Goal: Use online tool/utility

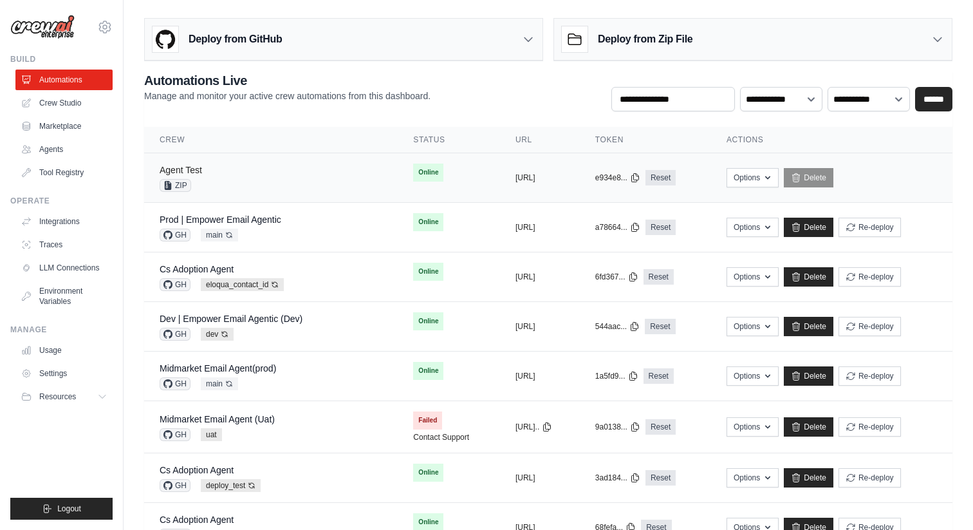
click at [183, 172] on link "Agent Test" at bounding box center [181, 170] width 42 height 10
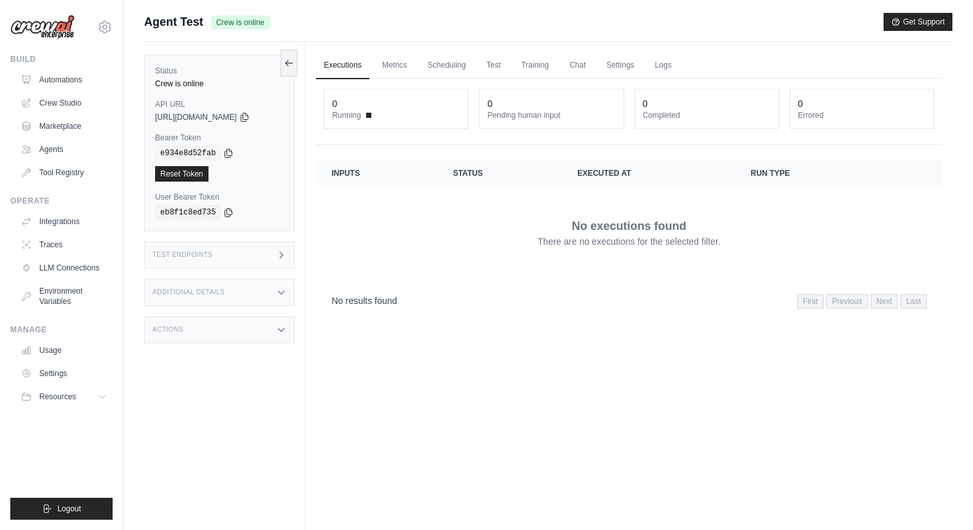
click at [232, 260] on div "Test Endpoints" at bounding box center [219, 254] width 151 height 27
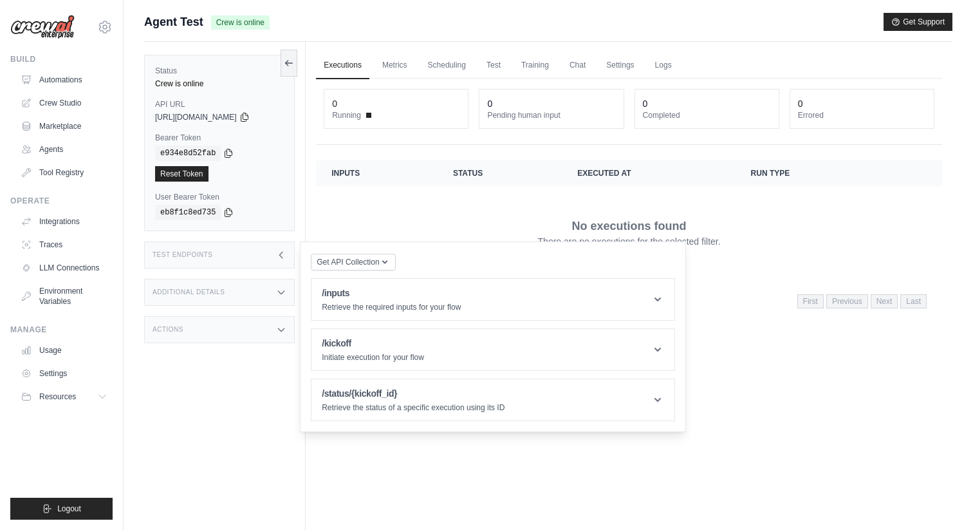
click at [226, 276] on div "Status Crew is online API URL copied https://agent-test-567342ea-a3fb-4af4-b686…" at bounding box center [225, 307] width 162 height 530
click at [214, 265] on div "Test Endpoints" at bounding box center [219, 254] width 151 height 27
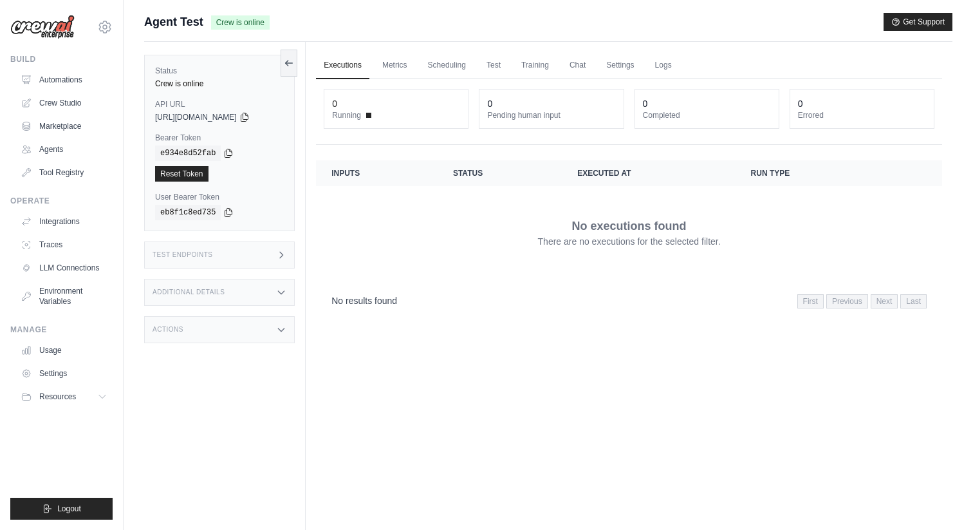
click at [226, 257] on div "Test Endpoints" at bounding box center [219, 254] width 151 height 27
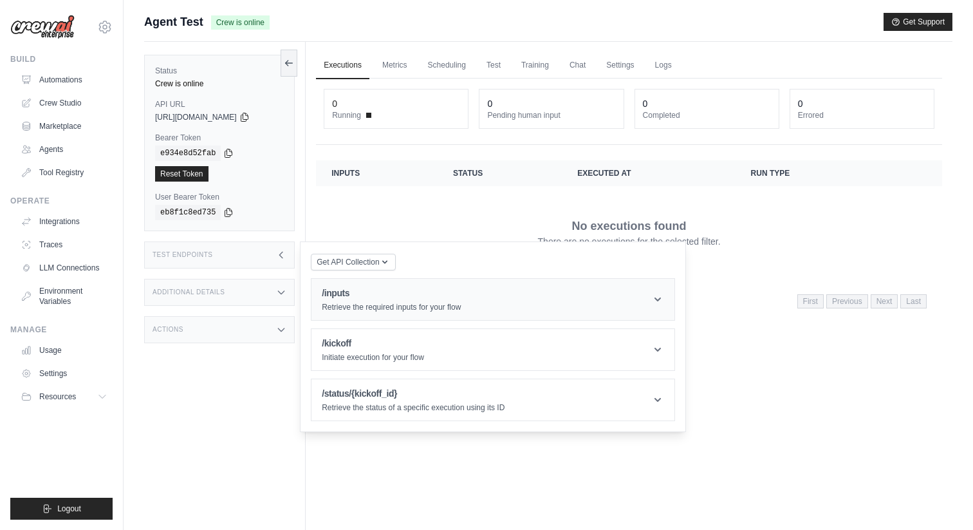
click at [339, 292] on h1 "/inputs" at bounding box center [391, 292] width 139 height 13
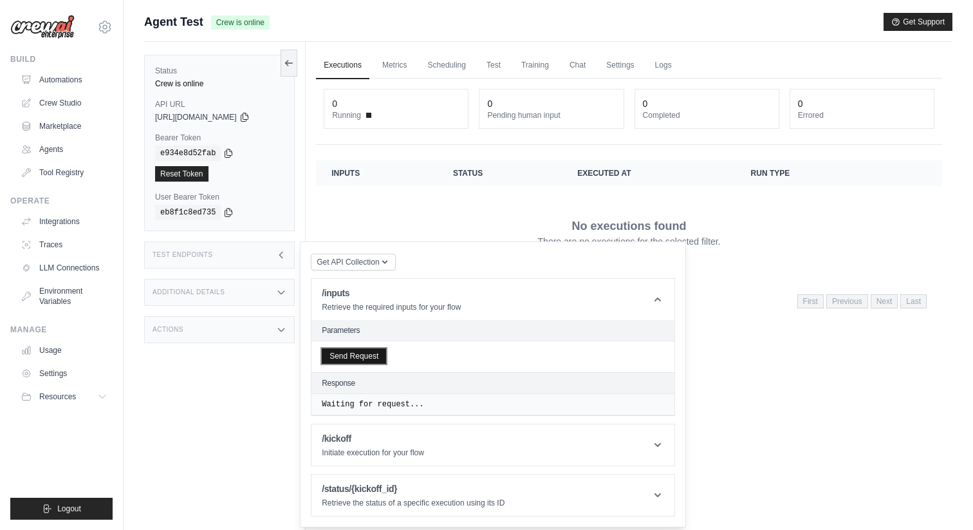
click at [354, 356] on button "Send Request" at bounding box center [354, 355] width 64 height 15
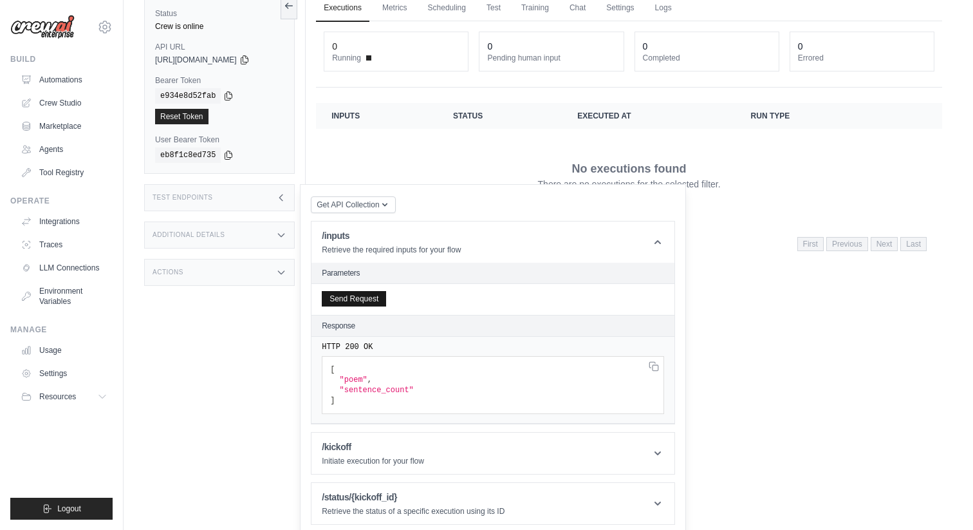
scroll to position [63, 0]
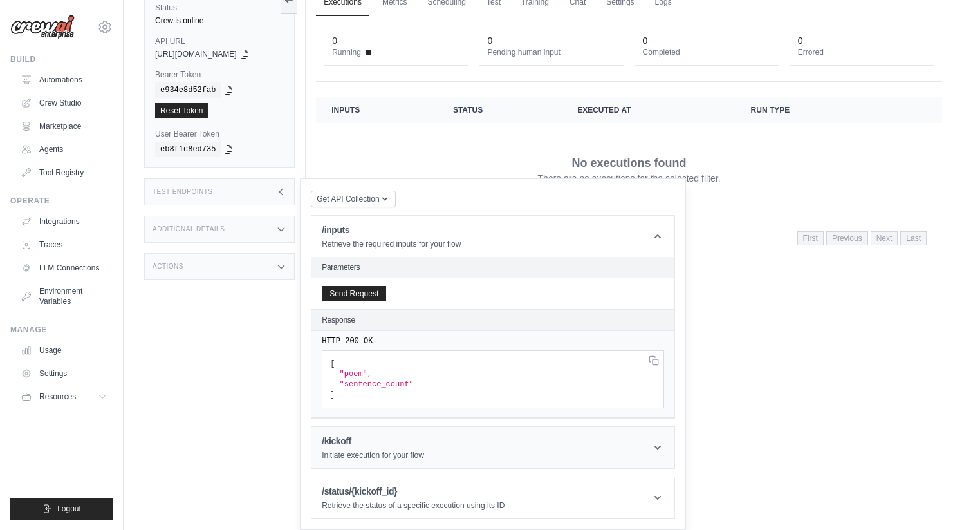
click at [373, 456] on p "Initiate execution for your flow" at bounding box center [373, 455] width 102 height 10
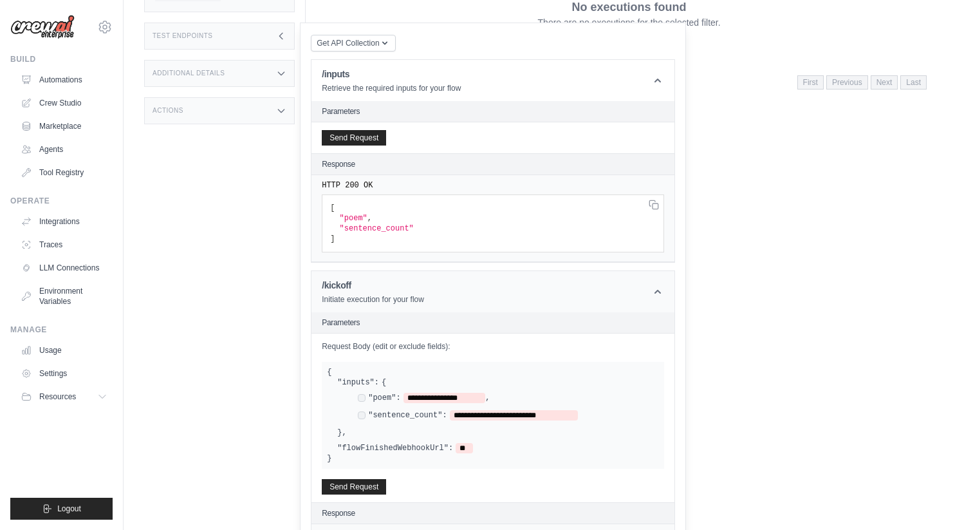
scroll to position [276, 0]
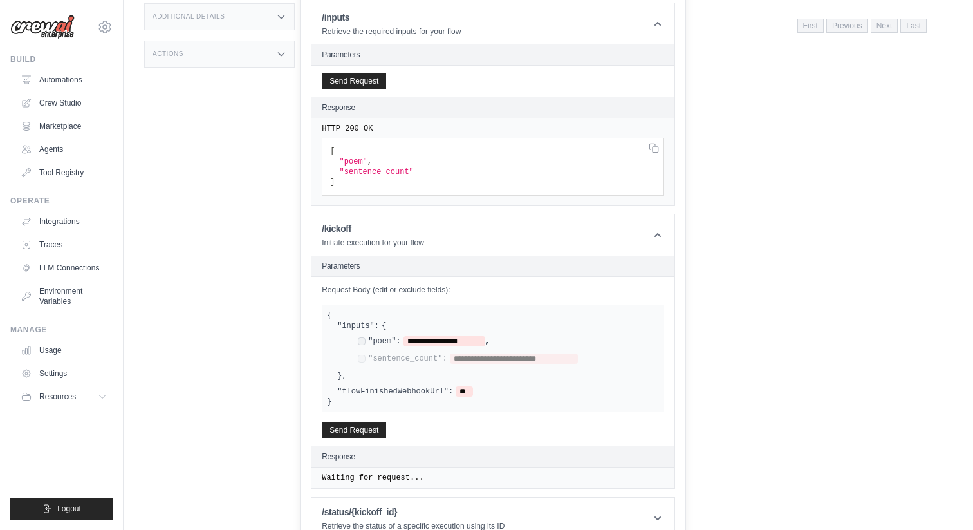
click at [357, 345] on div "**********" at bounding box center [504, 351] width 312 height 30
click at [359, 422] on button "Send Request" at bounding box center [354, 429] width 64 height 15
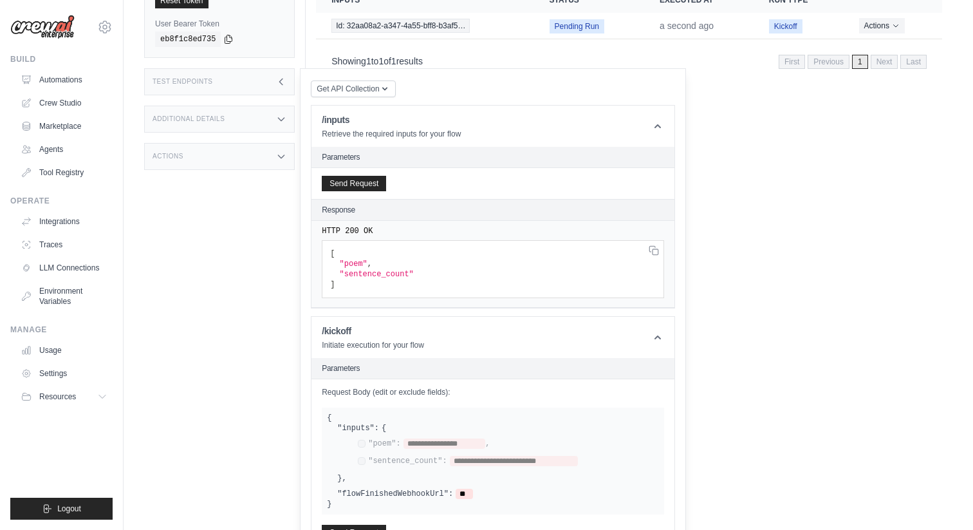
scroll to position [0, 0]
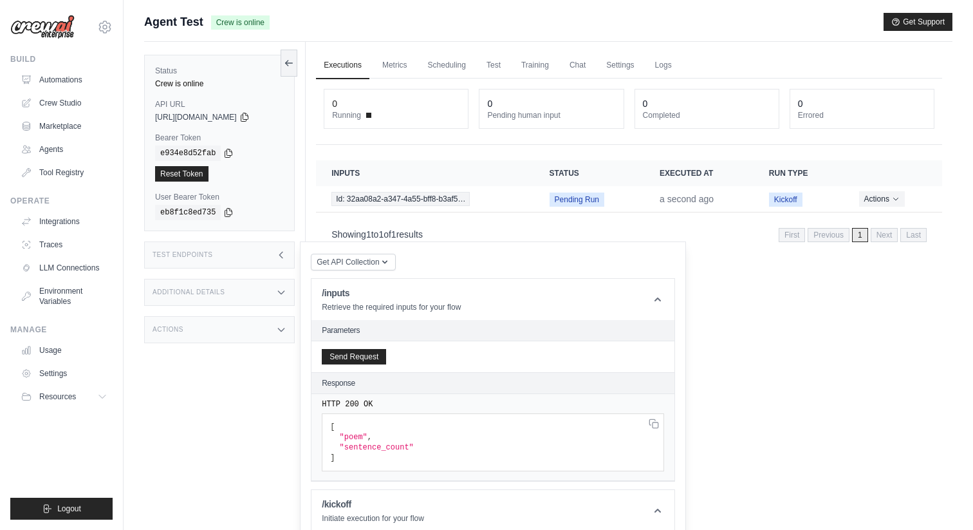
click at [420, 148] on div "**********" at bounding box center [629, 165] width 626 height 172
click at [663, 303] on icon at bounding box center [657, 299] width 13 height 13
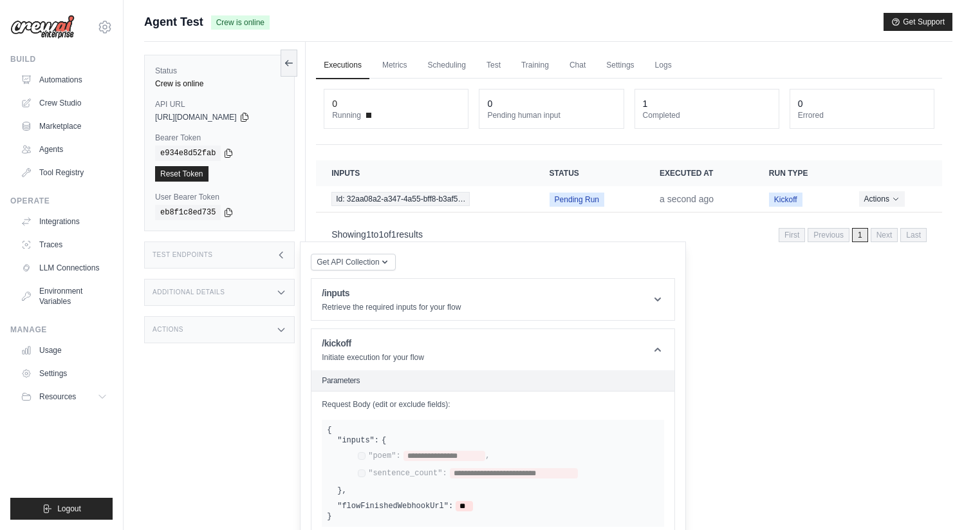
click at [751, 327] on div "Executions Metrics Scheduling Test Training Chat Settings Logs 0 Running 0 Pend…" at bounding box center [629, 307] width 647 height 530
click at [656, 355] on icon at bounding box center [657, 349] width 13 height 13
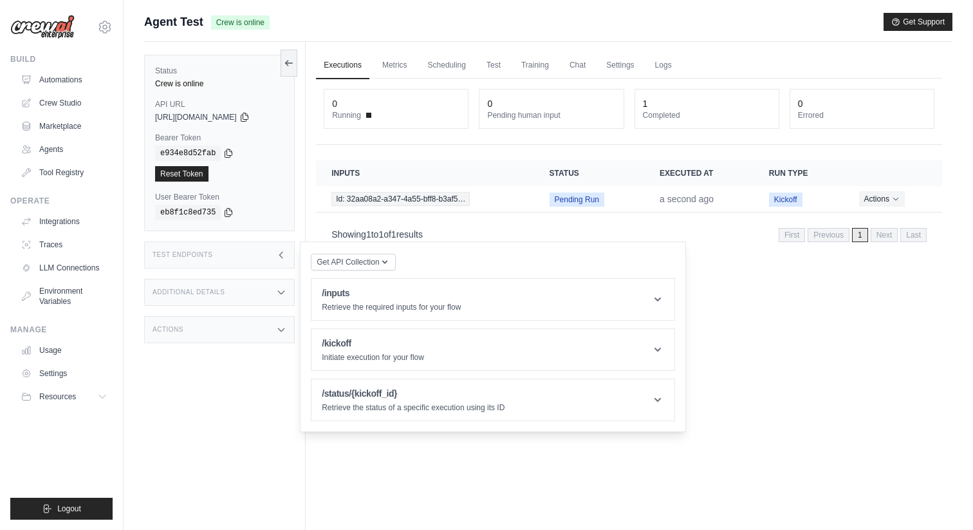
click at [747, 328] on div "Executions Metrics Scheduling Test Training Chat Settings Logs 0 Running 0 Pend…" at bounding box center [629, 307] width 647 height 530
click at [286, 255] on icon at bounding box center [281, 255] width 10 height 10
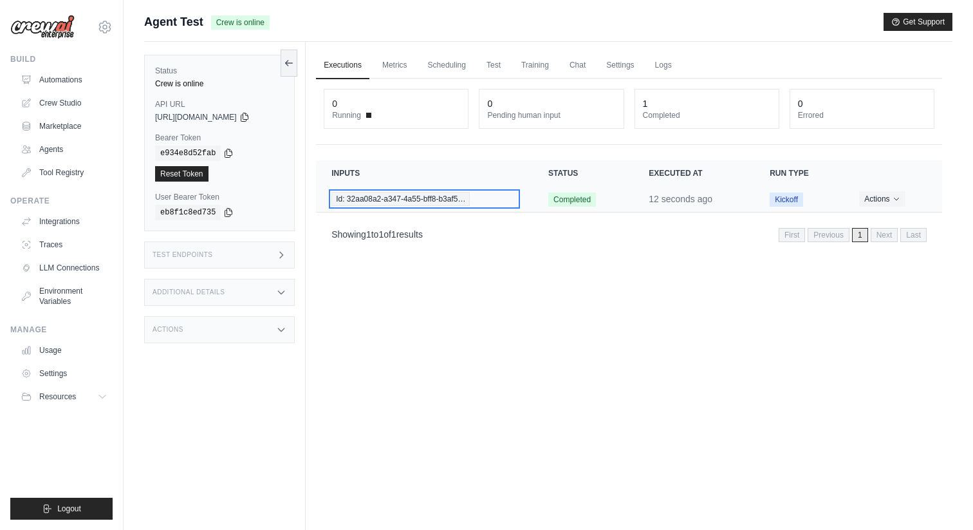
click at [485, 202] on div "Id: 32aa08a2-a347-4a55-bff8-b3af5…" at bounding box center [425, 199] width 186 height 14
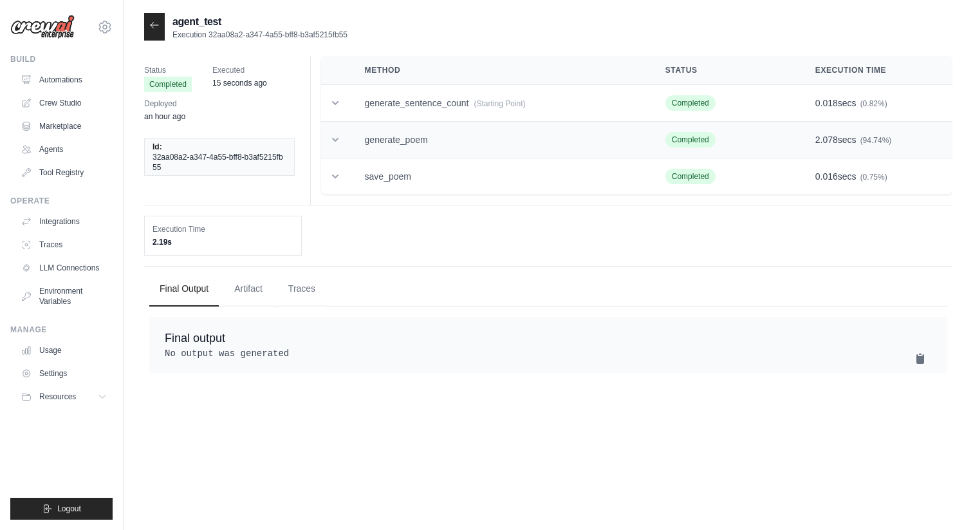
click at [438, 146] on td "generate_poem" at bounding box center [500, 140] width 301 height 37
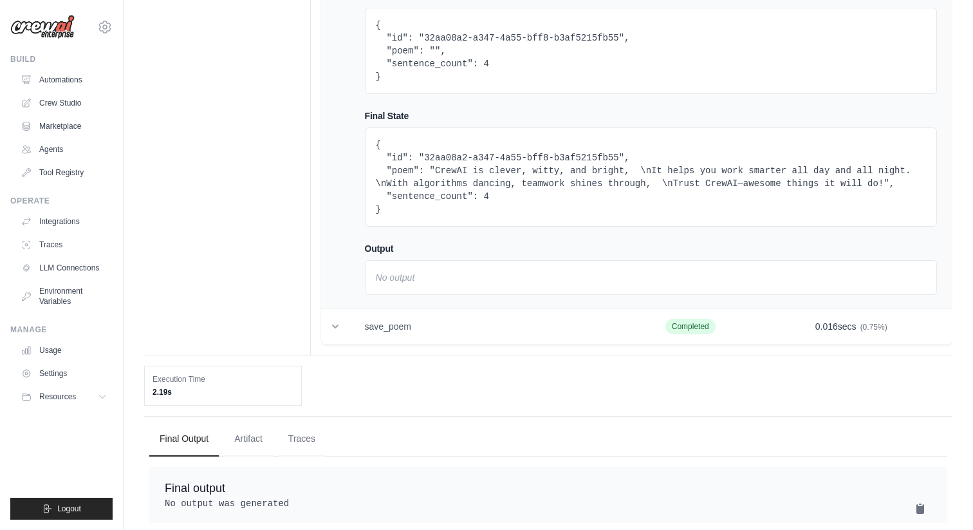
scroll to position [208, 0]
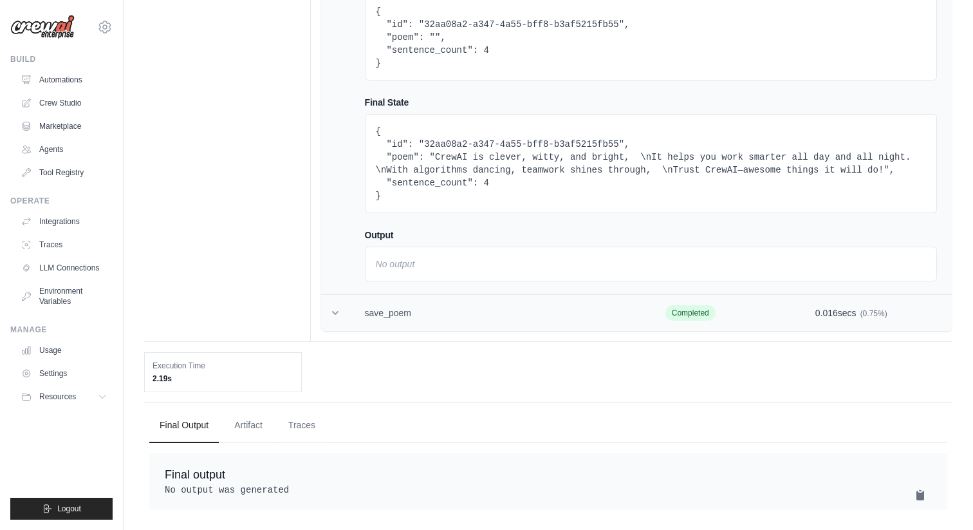
click at [424, 309] on td "save_poem" at bounding box center [500, 313] width 301 height 37
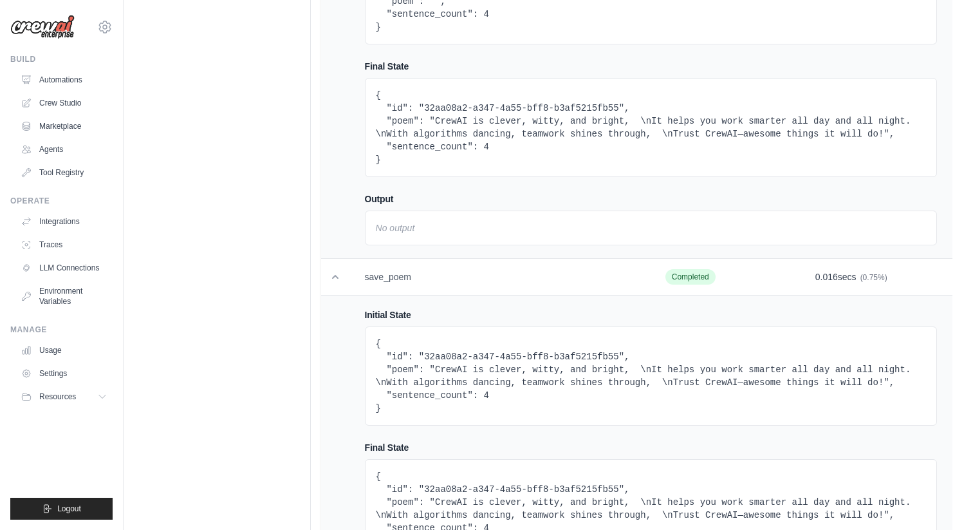
scroll to position [71, 0]
